Goal: Check status: Check status

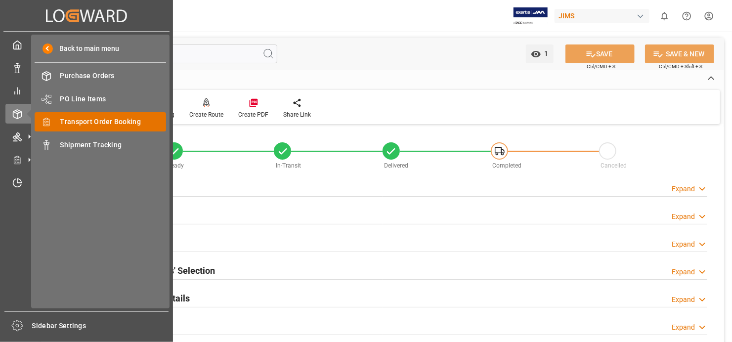
click at [147, 121] on span "Transport Order Booking" at bounding box center [113, 122] width 106 height 10
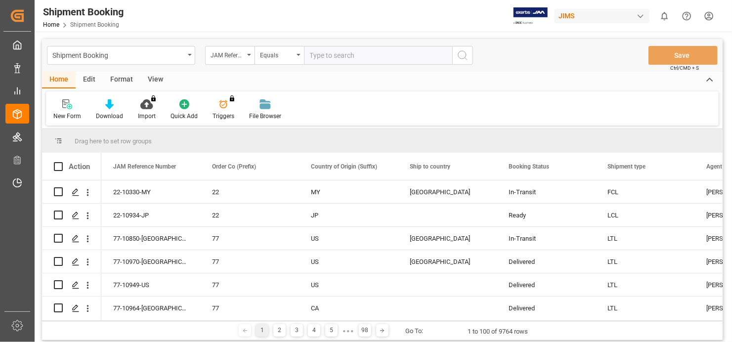
click at [348, 52] on input "text" at bounding box center [378, 55] width 148 height 19
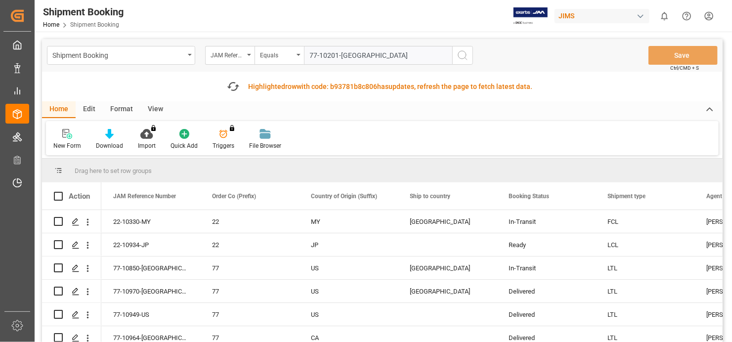
type input "77-10201-[GEOGRAPHIC_DATA]"
click at [468, 50] on icon "search button" at bounding box center [463, 55] width 12 height 12
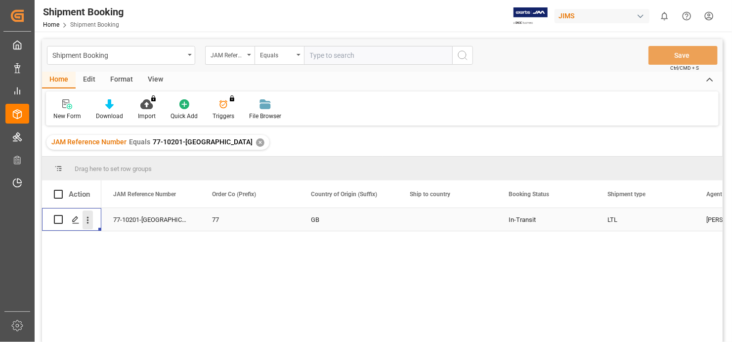
click at [87, 219] on icon "open menu" at bounding box center [88, 220] width 2 height 7
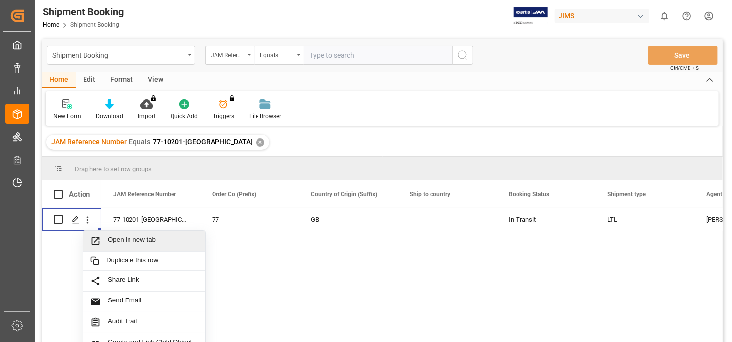
click at [533, 138] on div "JAM Reference Number Equals 77-10201-GB ✕" at bounding box center [382, 143] width 681 height 28
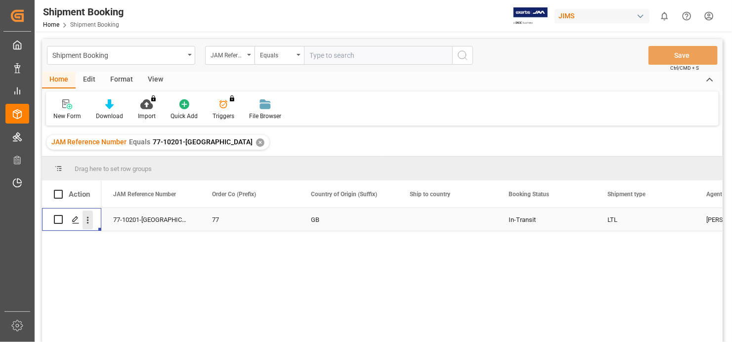
click at [87, 219] on icon "open menu" at bounding box center [88, 220] width 10 height 10
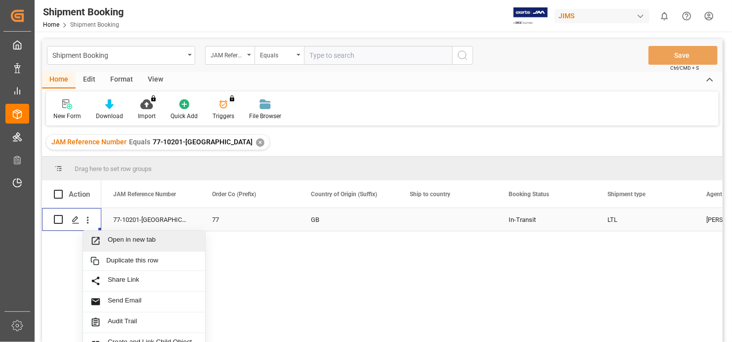
click at [132, 237] on span "Open in new tab" at bounding box center [153, 241] width 90 height 10
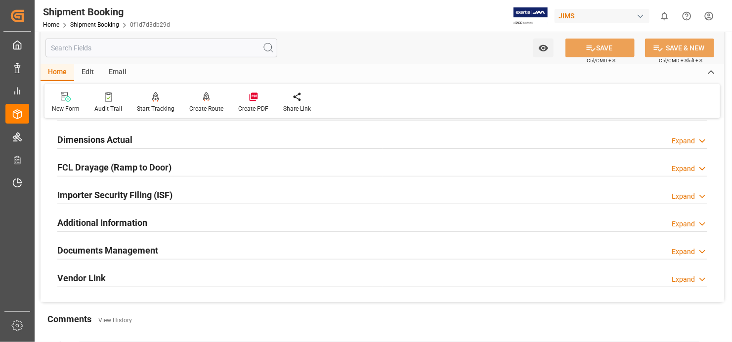
scroll to position [247, 0]
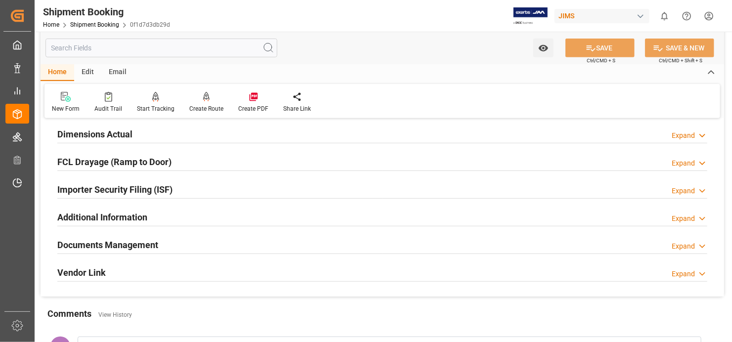
click at [241, 238] on div "Documents Management Expand" at bounding box center [382, 244] width 650 height 19
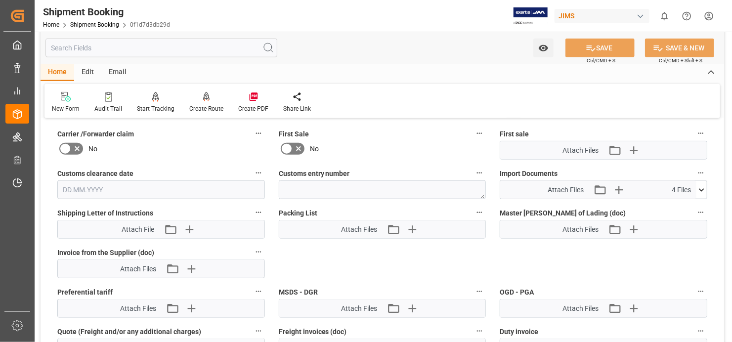
scroll to position [494, 0]
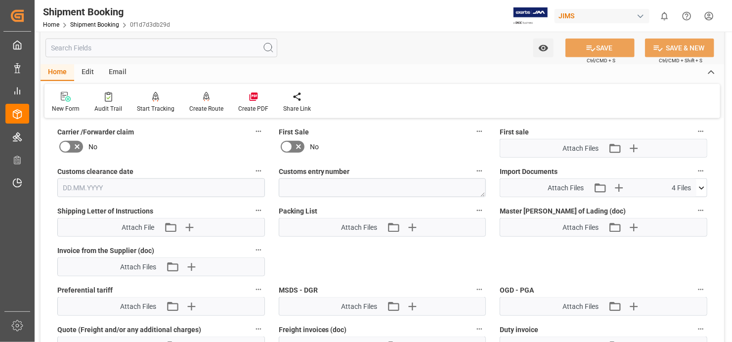
click at [701, 183] on icon at bounding box center [702, 188] width 10 height 10
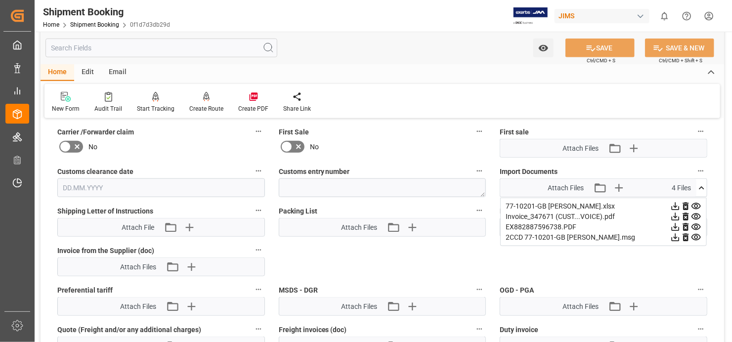
click at [699, 222] on icon at bounding box center [696, 227] width 10 height 10
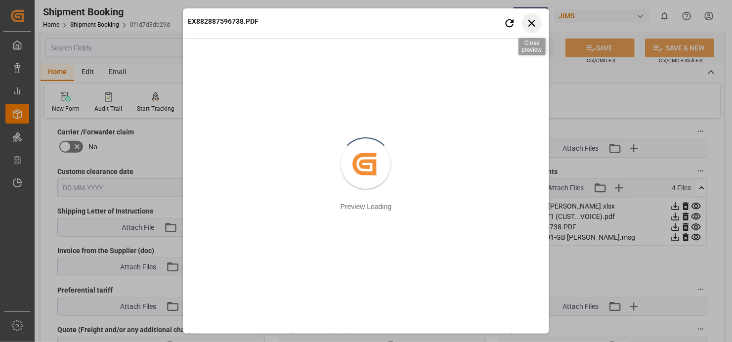
click at [533, 22] on icon "button" at bounding box center [531, 23] width 7 height 7
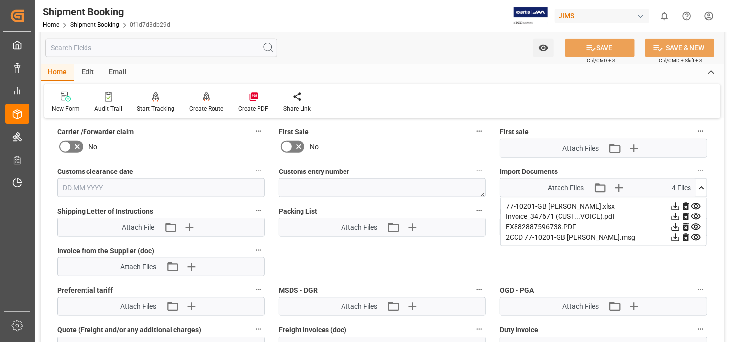
click at [695, 203] on icon at bounding box center [696, 206] width 9 height 6
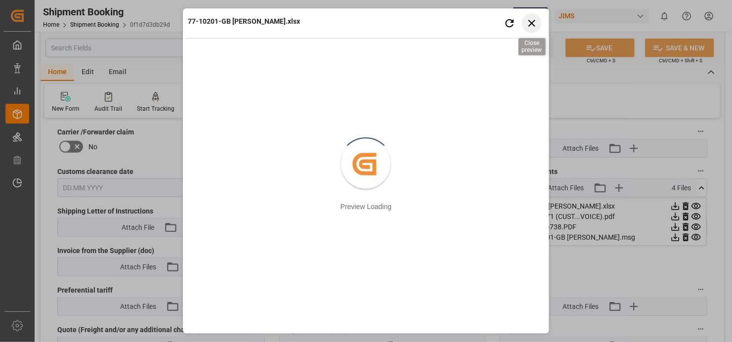
click at [531, 22] on icon "button" at bounding box center [531, 23] width 7 height 7
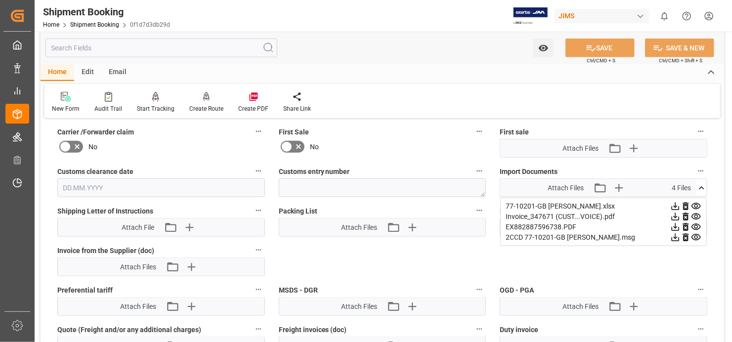
click at [696, 214] on icon at bounding box center [696, 217] width 9 height 6
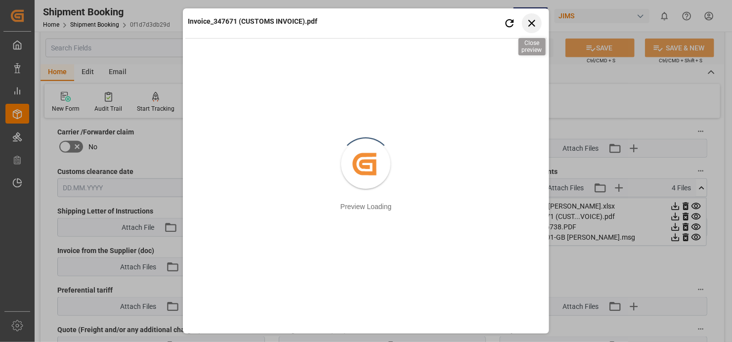
click at [532, 20] on icon "button" at bounding box center [532, 23] width 12 height 12
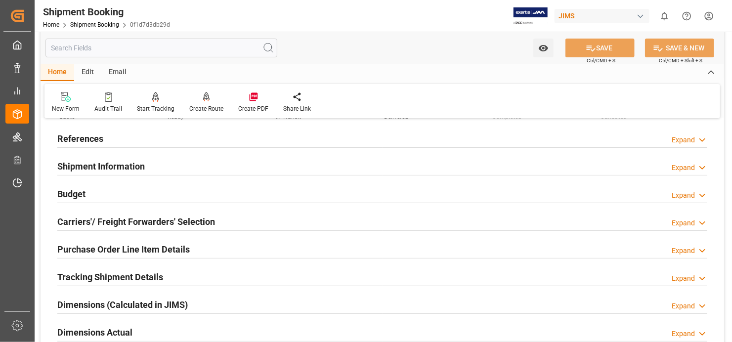
scroll to position [0, 0]
